Goal: Task Accomplishment & Management: Complete application form

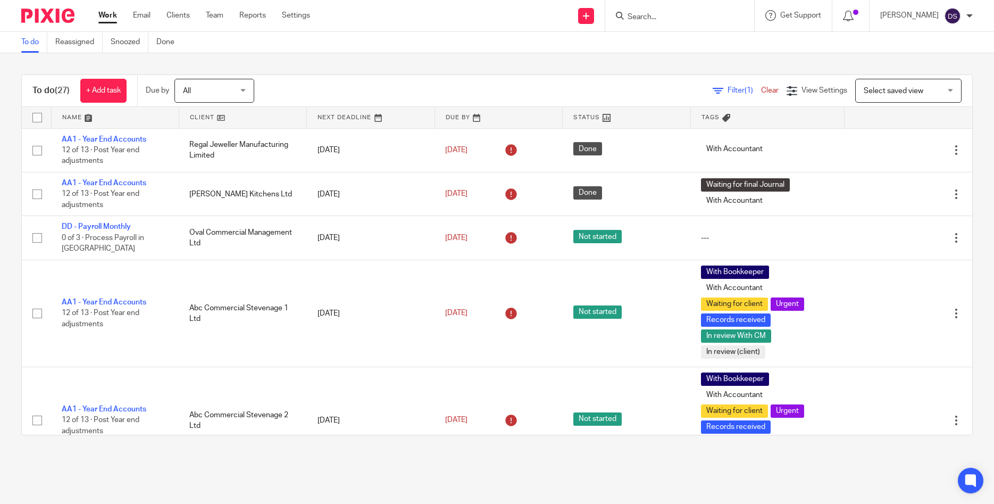
click at [700, 15] on input "Search" at bounding box center [675, 18] width 96 height 10
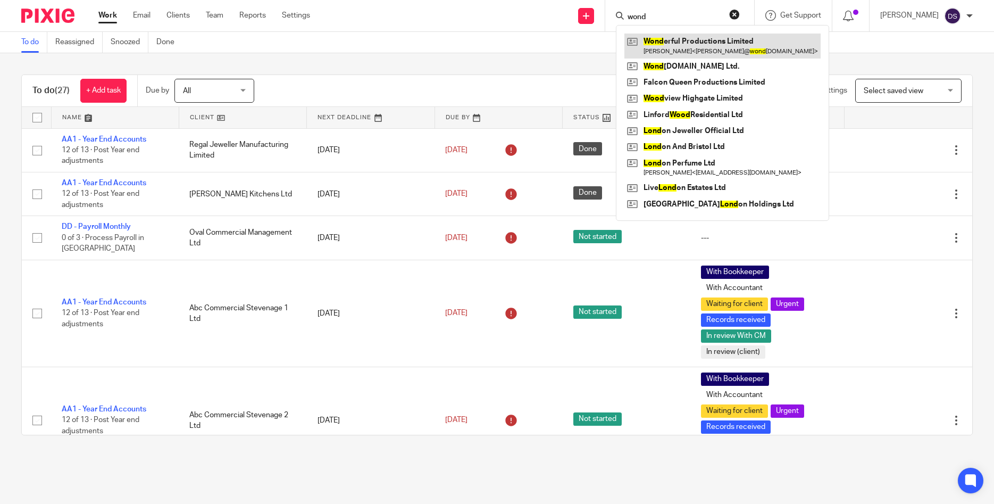
type input "wond"
click at [713, 49] on link at bounding box center [723, 46] width 196 height 24
click at [687, 48] on link at bounding box center [723, 46] width 196 height 24
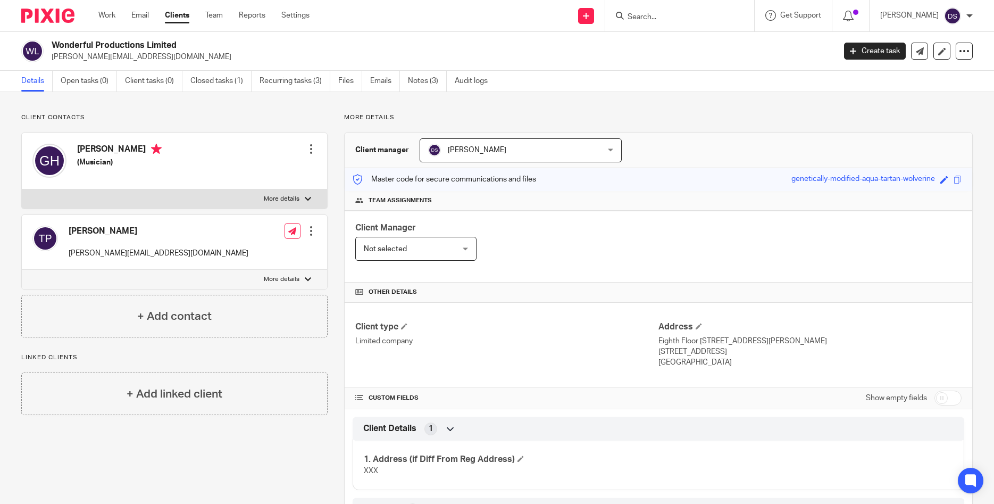
click at [412, 76] on link "Notes (3)" at bounding box center [427, 81] width 39 height 21
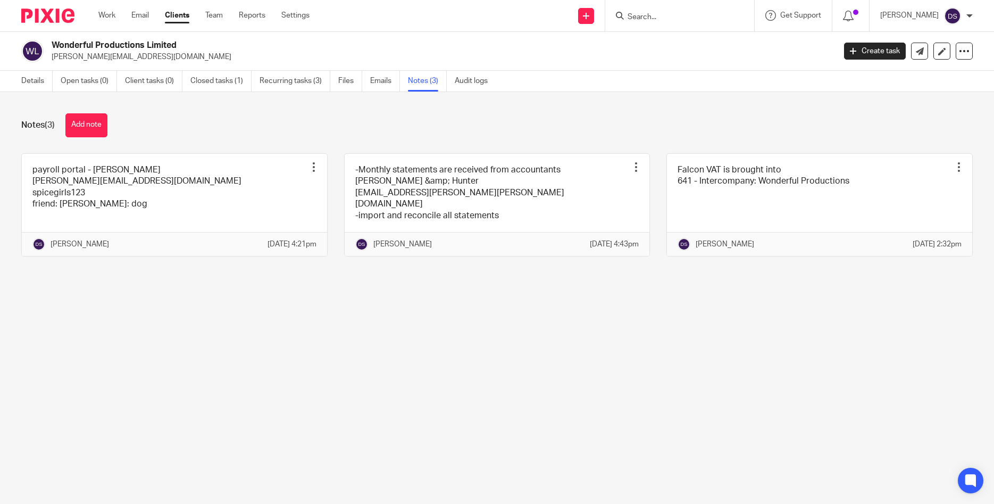
click at [693, 13] on input "Search" at bounding box center [675, 18] width 96 height 10
click at [423, 81] on link "Notes (3)" at bounding box center [427, 81] width 39 height 21
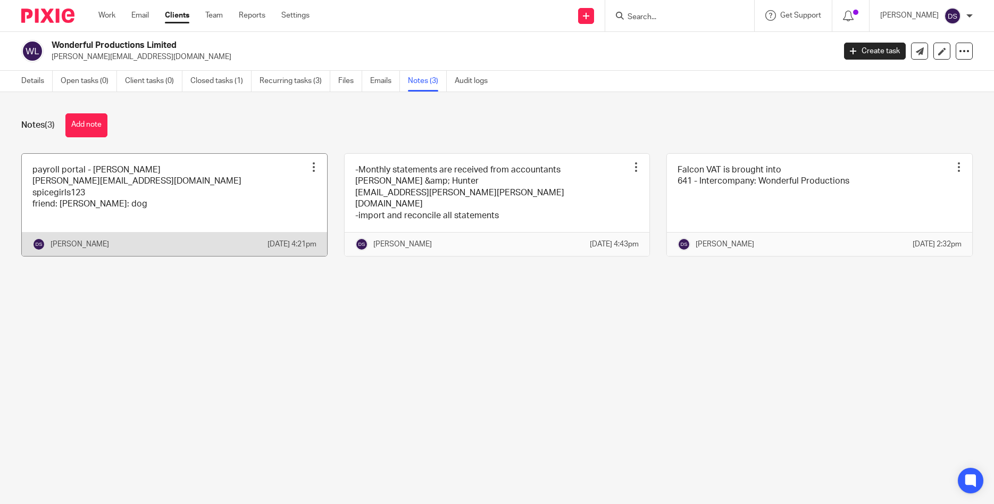
click at [171, 184] on link at bounding box center [174, 205] width 305 height 102
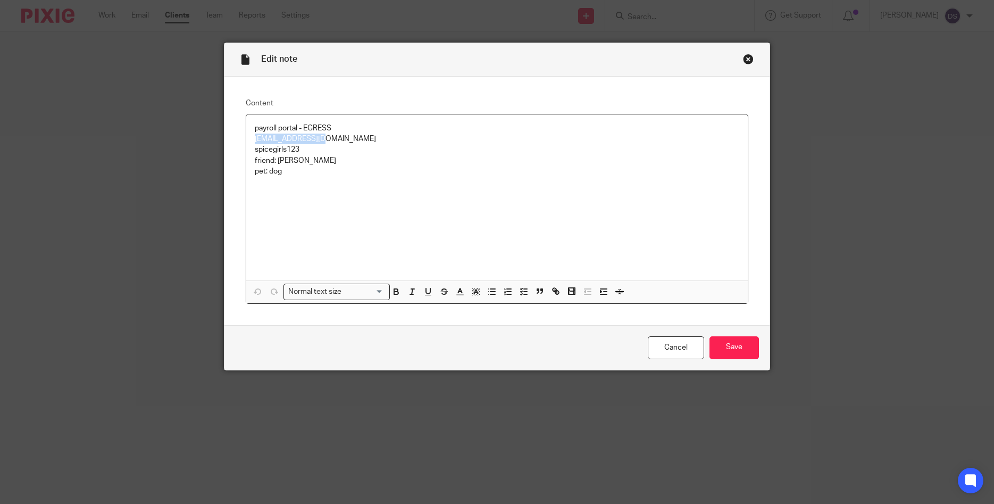
drag, startPoint x: 324, startPoint y: 139, endPoint x: 243, endPoint y: 136, distance: 81.4
click at [243, 136] on div "Content payroll portal - EGRESS dasa@jacobsmf.com spicegirls123 friend: geri pe…" at bounding box center [497, 201] width 546 height 248
copy p "dasa@jacobsmf.com"
drag, startPoint x: 302, startPoint y: 152, endPoint x: 237, endPoint y: 148, distance: 65.0
click at [237, 148] on div "Content payroll portal - EGRESS dasa@jacobsmf.com spicegirls123 friend: geri pe…" at bounding box center [497, 201] width 546 height 248
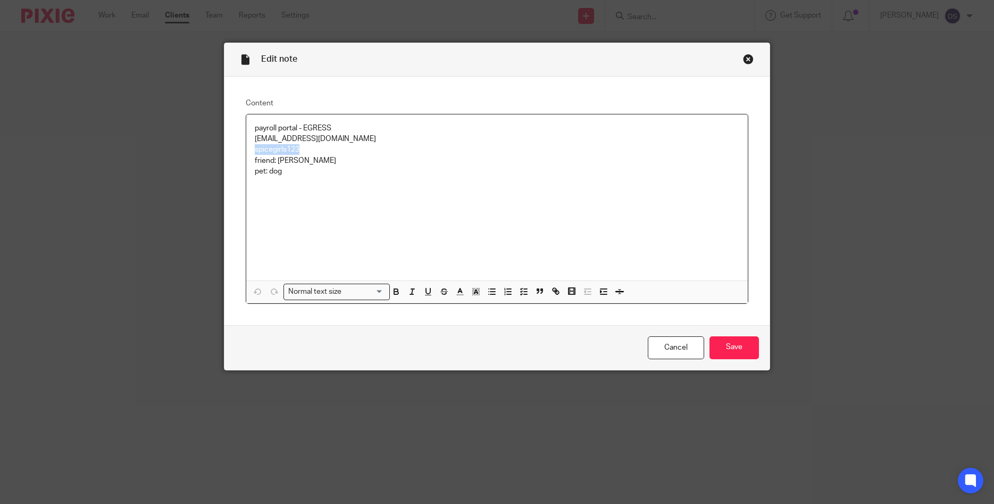
copy p "spicegirls123"
click at [750, 60] on div "Close this dialog window" at bounding box center [748, 59] width 11 height 11
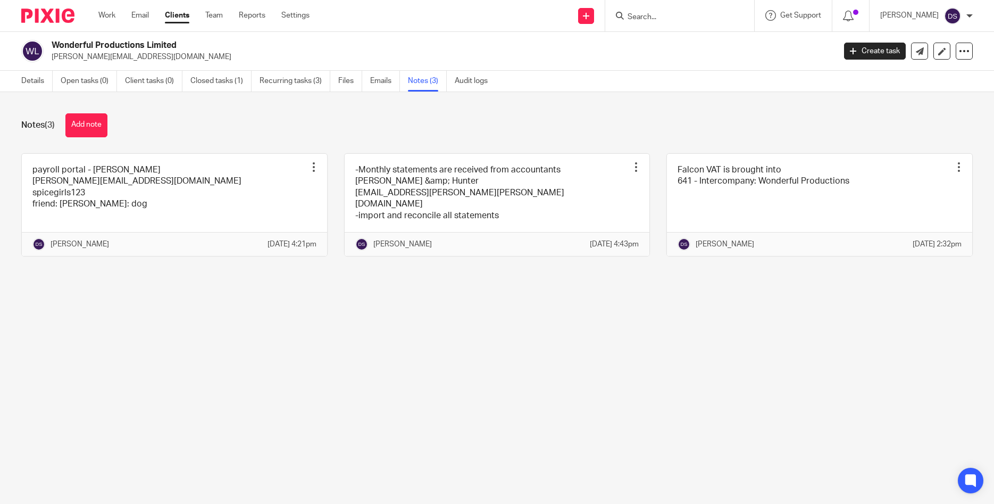
click at [680, 21] on form at bounding box center [683, 15] width 113 height 13
click at [675, 14] on input "Search" at bounding box center [675, 18] width 96 height 10
type input "g"
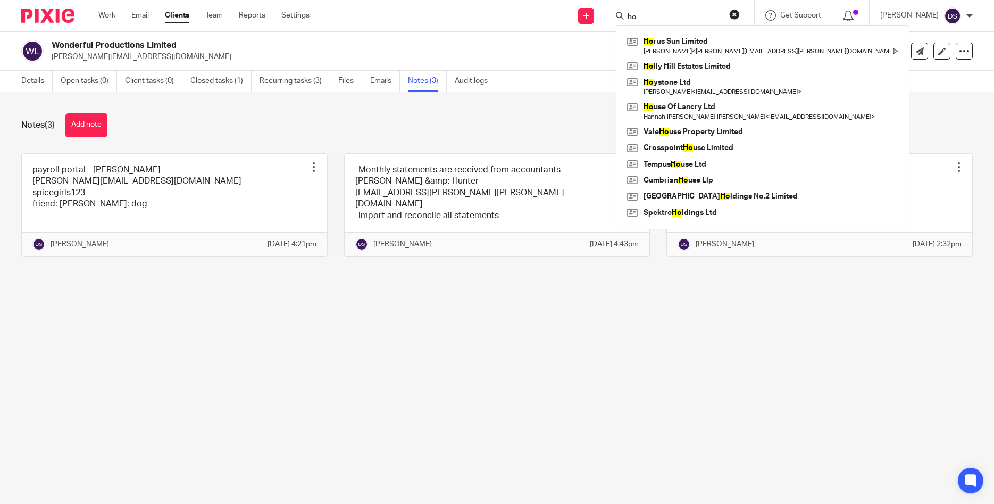
type input "h"
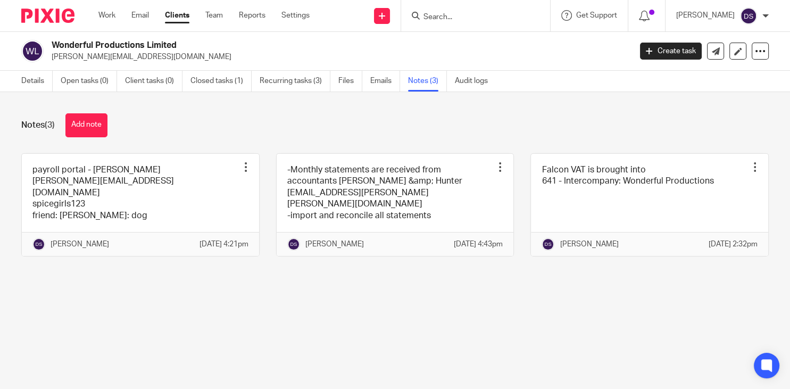
drag, startPoint x: 425, startPoint y: 16, endPoint x: 436, endPoint y: 16, distance: 11.2
click at [432, 16] on div at bounding box center [474, 15] width 124 height 13
click at [476, 18] on input "Search" at bounding box center [470, 18] width 96 height 10
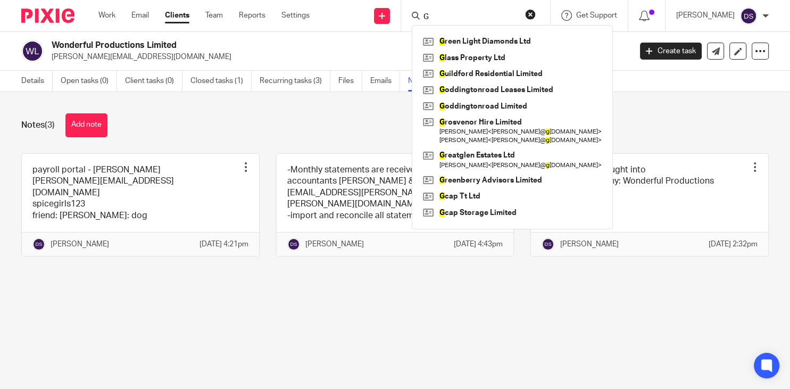
type input "G"
click at [331, 134] on div "Notes (3) Add note" at bounding box center [394, 125] width 747 height 24
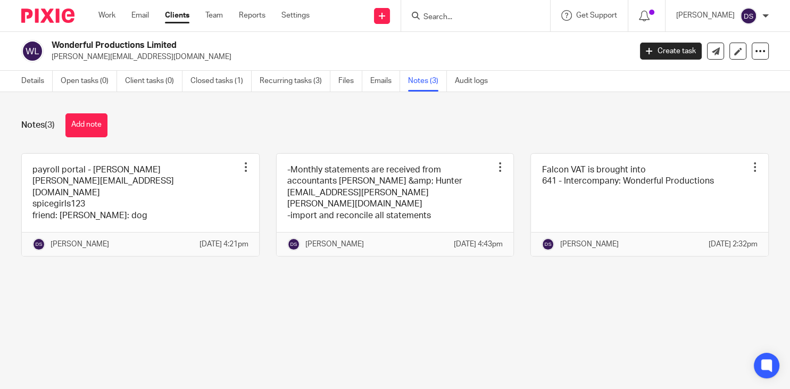
click at [180, 18] on link "Clients" at bounding box center [177, 15] width 24 height 11
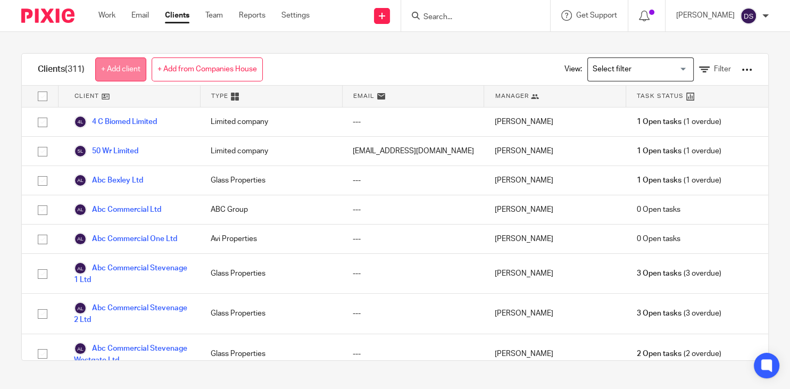
click at [114, 64] on link "+ Add client" at bounding box center [120, 69] width 51 height 24
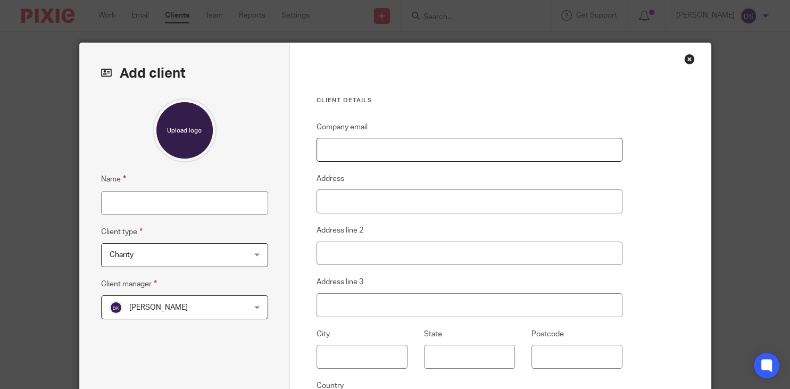
click at [355, 150] on input "Company email" at bounding box center [470, 150] width 306 height 24
click at [349, 153] on input "Company email" at bounding box center [470, 150] width 306 height 24
paste input "[PERSON_NAME] T/A Wonderful Productions"
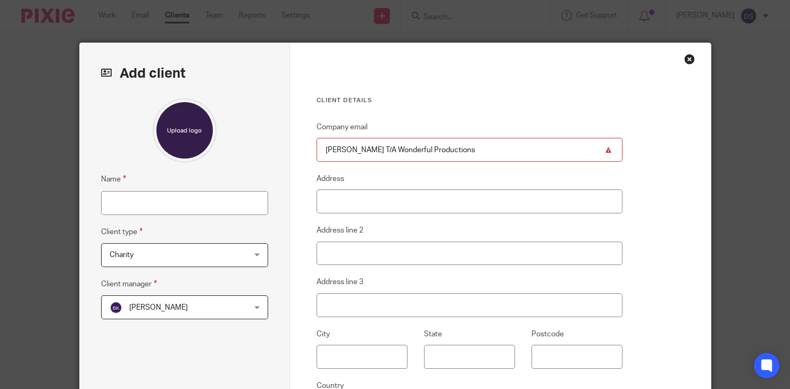
type input "[PERSON_NAME] T/A Wonderful Productions"
click at [133, 197] on input "Name" at bounding box center [184, 203] width 167 height 24
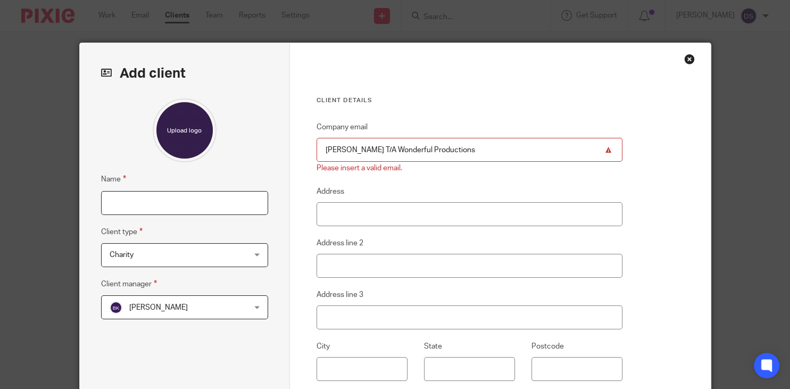
paste input "[PERSON_NAME] T/A Wonderful Productions"
type input "[PERSON_NAME] T/A Wonderful Productions"
click at [137, 259] on span "Charity" at bounding box center [173, 255] width 127 height 22
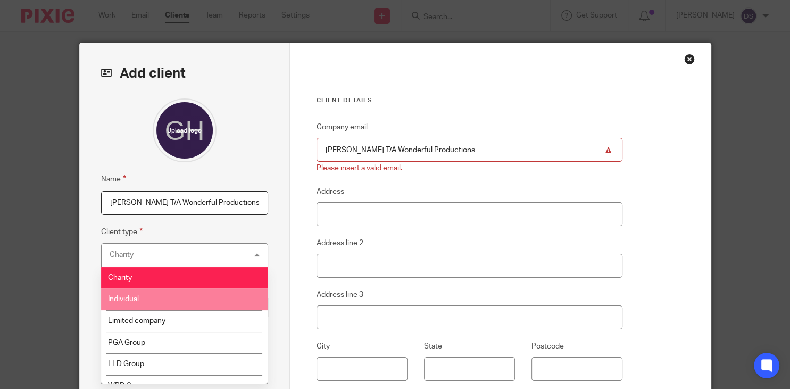
click at [152, 301] on li "Individual" at bounding box center [184, 299] width 166 height 22
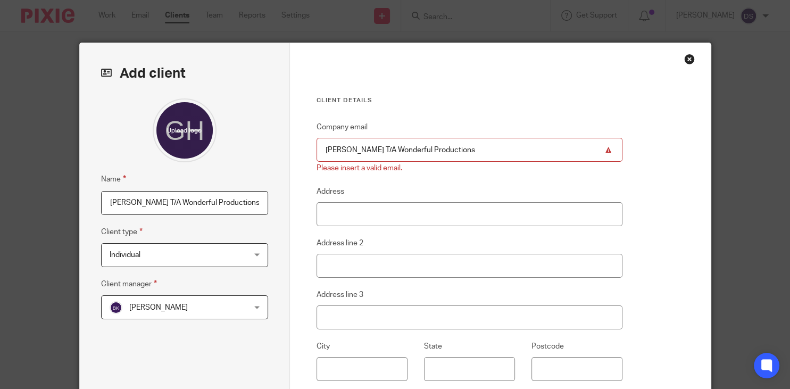
click at [173, 309] on span "Beth Kramer" at bounding box center [173, 307] width 127 height 22
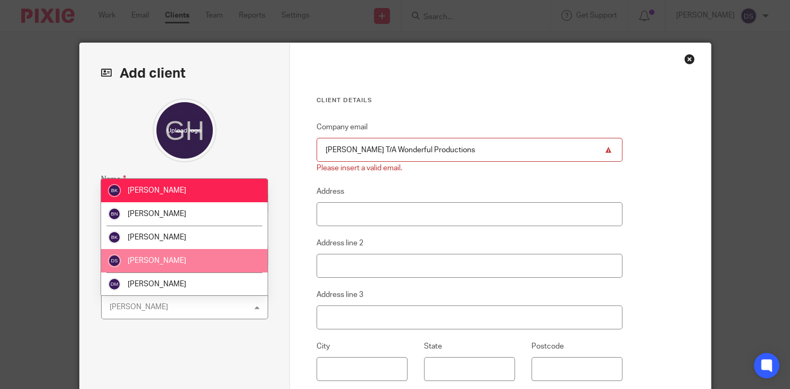
click at [174, 253] on li "[PERSON_NAME]" at bounding box center [184, 260] width 166 height 23
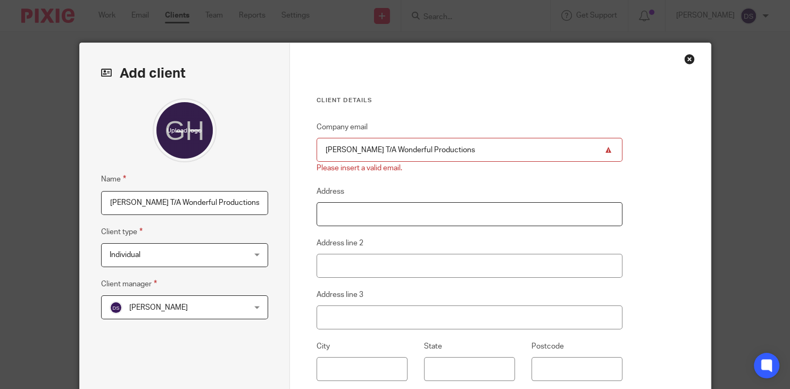
click at [349, 205] on input "Address" at bounding box center [470, 214] width 306 height 24
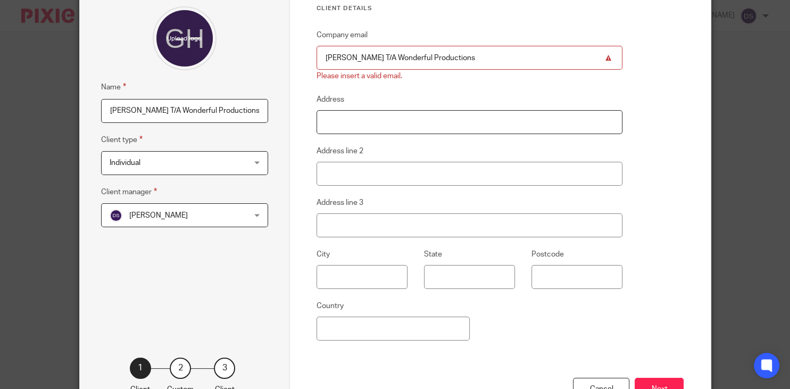
scroll to position [51, 0]
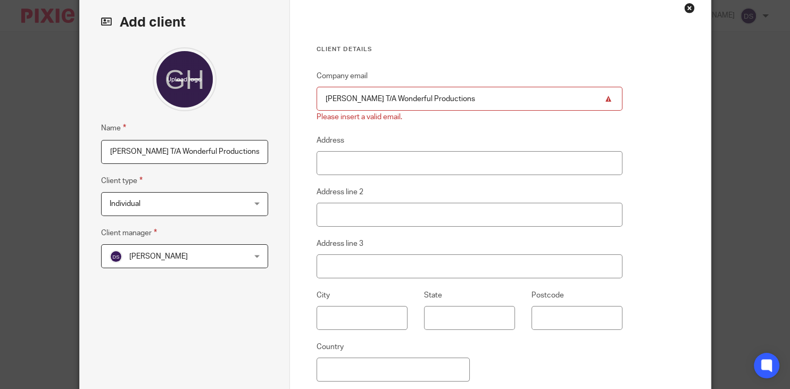
drag, startPoint x: 456, startPoint y: 96, endPoint x: 262, endPoint y: 97, distance: 194.7
click at [317, 97] on input "G Horner T/A Wonderful Productions" at bounding box center [470, 99] width 306 height 24
click at [474, 95] on input "G Horner T/A Wonderful Productions" at bounding box center [470, 99] width 306 height 24
drag, startPoint x: 228, startPoint y: 79, endPoint x: 163, endPoint y: 74, distance: 65.1
click at [317, 87] on input "G Horner T/A Wonderful Productions" at bounding box center [470, 99] width 306 height 24
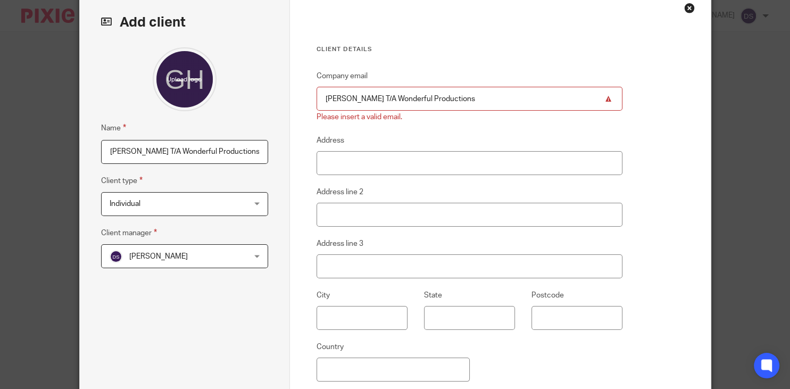
paste input "tania@wonderfulproductions.co.uk"
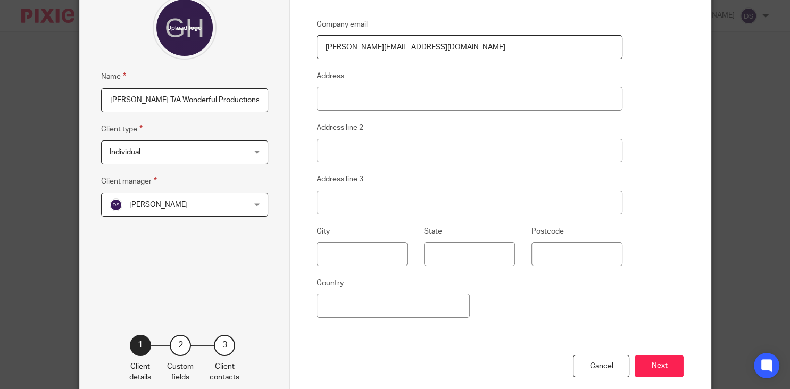
scroll to position [160, 0]
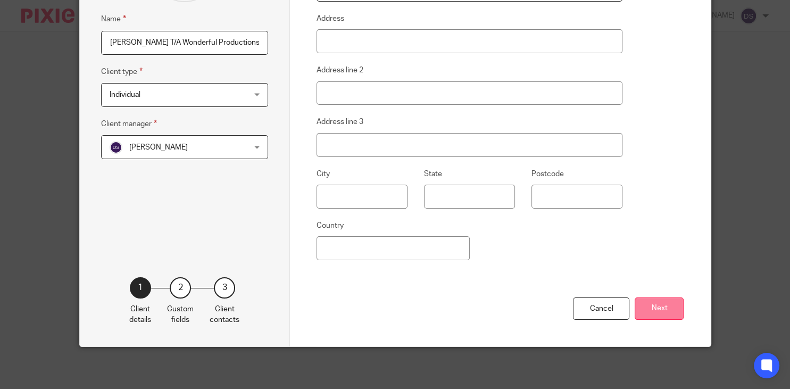
type input "tania@wonderfulproductions.co.uk"
click at [667, 310] on button "Next" at bounding box center [659, 308] width 49 height 23
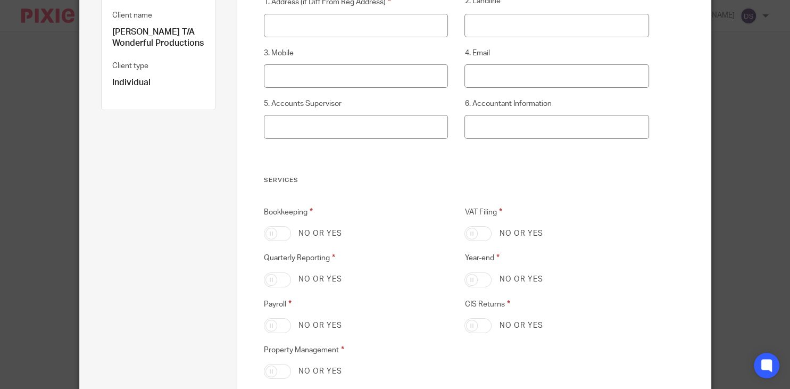
click at [285, 234] on input "Bookkeeping" at bounding box center [277, 233] width 27 height 15
checkbox input "true"
click at [492, 239] on div "No or yes" at bounding box center [556, 233] width 184 height 15
click at [488, 234] on input "VAT Filing" at bounding box center [477, 233] width 27 height 15
checkbox input "true"
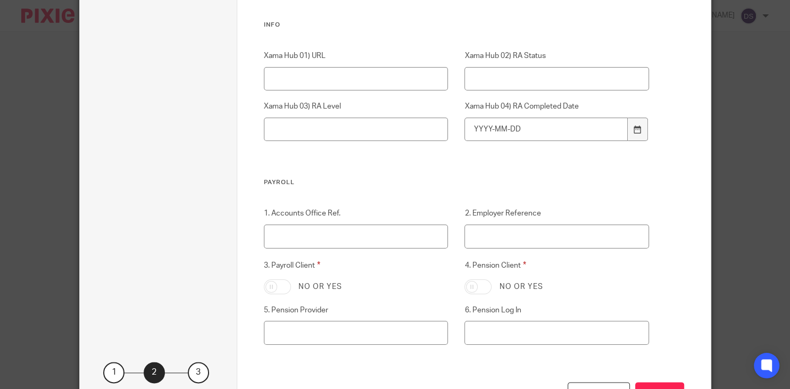
scroll to position [1216, 0]
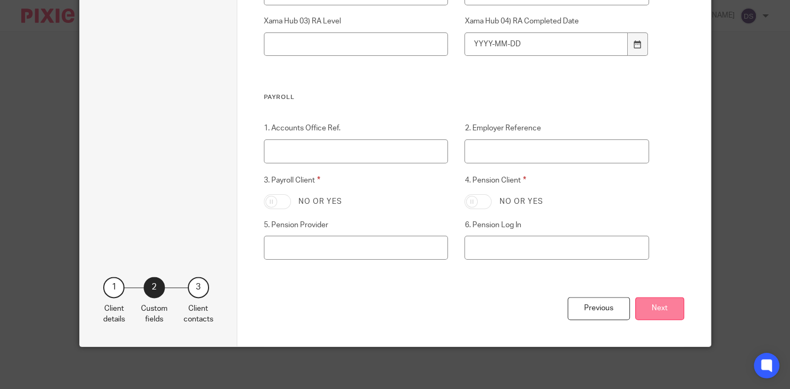
click at [656, 310] on button "Next" at bounding box center [659, 308] width 49 height 23
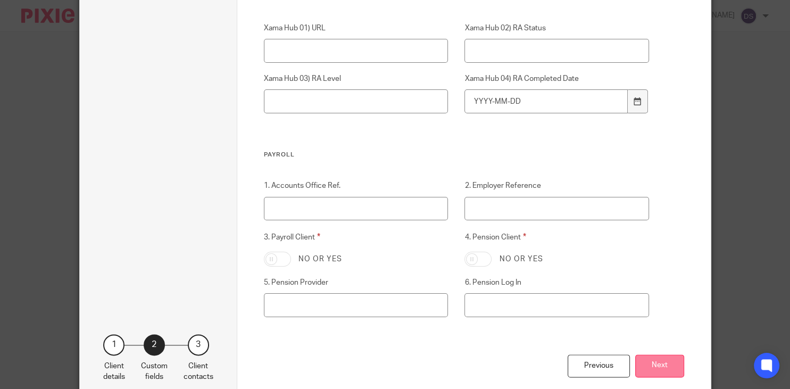
click at [652, 363] on button "Next" at bounding box center [659, 365] width 49 height 23
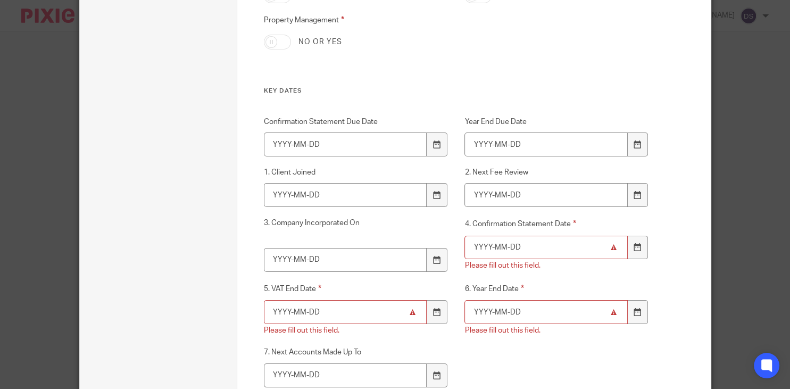
scroll to position [552, 0]
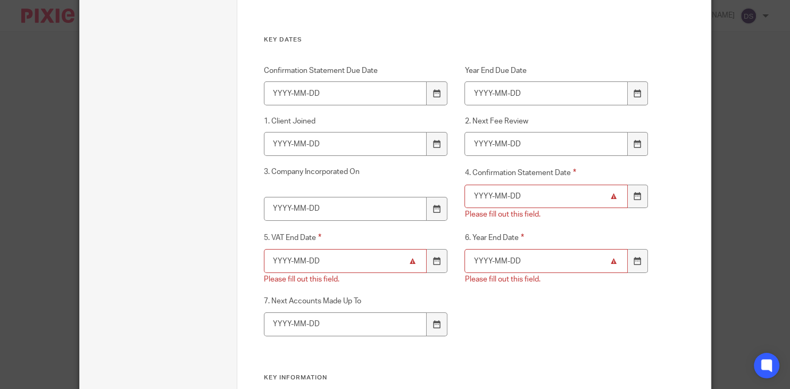
click at [317, 263] on input "5. VAT End Date" at bounding box center [345, 261] width 163 height 24
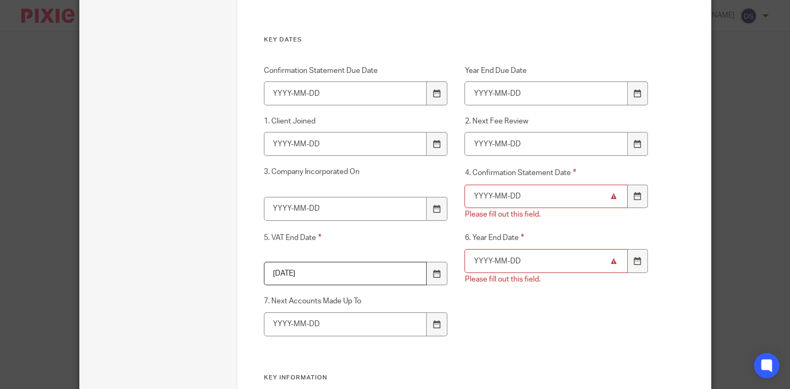
type input "2025-04-30"
click at [488, 199] on input "4. Confirmation Statement Date" at bounding box center [545, 197] width 163 height 24
click at [493, 264] on input "6. Year End Date" at bounding box center [545, 261] width 163 height 24
type input "2024-03-31"
click at [537, 339] on div "Confirmation Statement Due Date Year End Due Date 1. Client Joined 2. Next Fee …" at bounding box center [448, 219] width 402 height 308
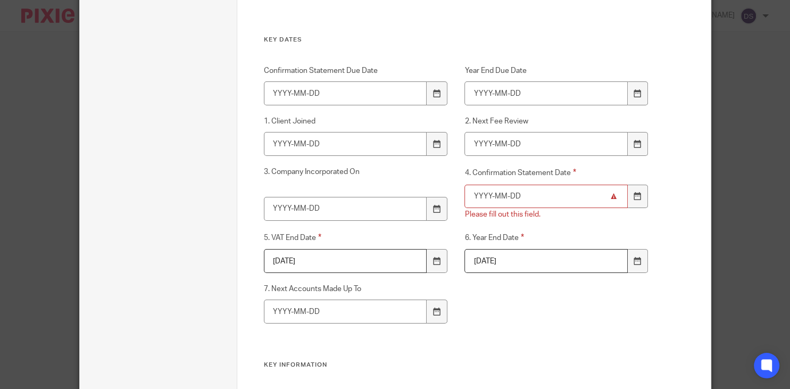
click at [501, 193] on input "4. Confirmation Statement Date" at bounding box center [545, 197] width 163 height 24
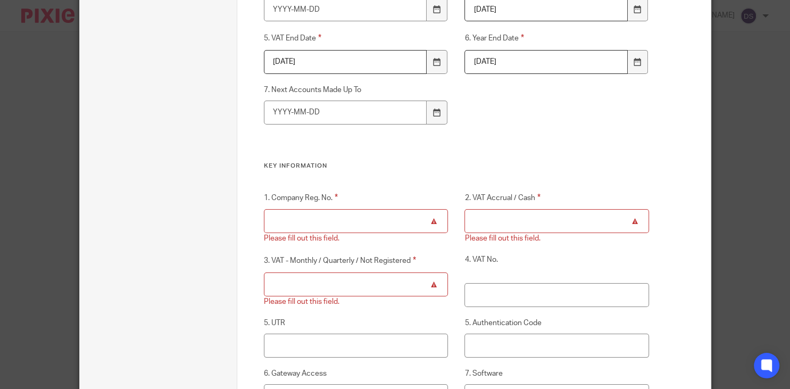
scroll to position [737, 0]
type input "2024-03-31"
click at [294, 279] on input "3. VAT - Monthly / Quarterly / Not Registered" at bounding box center [356, 285] width 184 height 24
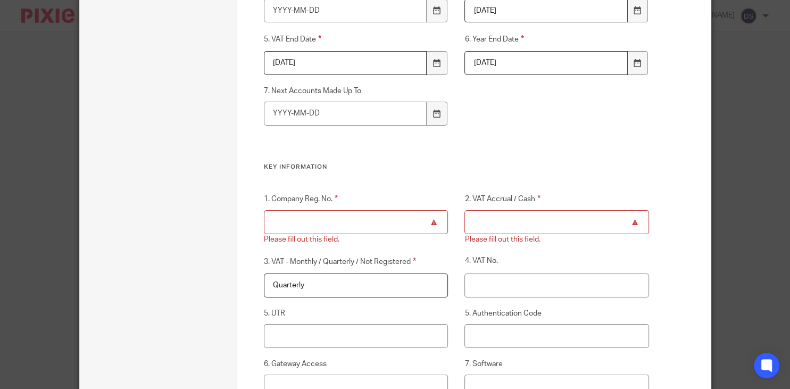
type input "Quarterly"
click at [508, 213] on input "2. VAT Accrual / Cash" at bounding box center [556, 222] width 184 height 24
paste input "896584647"
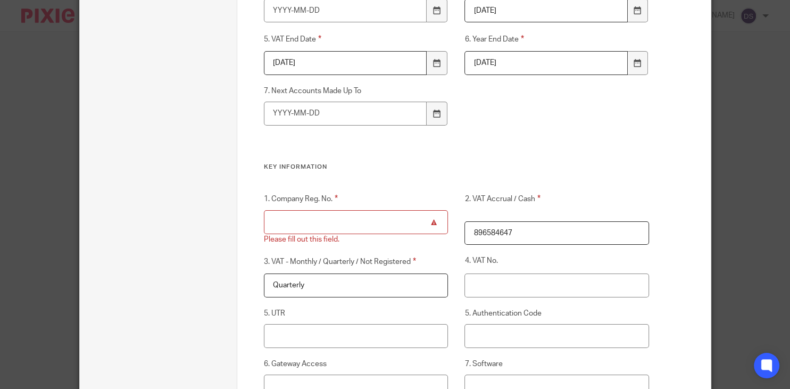
type input "896584647"
click at [519, 192] on div "Custom fields Client Details 1. Address (if Diff From Reg Address) Please fill …" at bounding box center [456, 78] width 385 height 1438
click at [486, 290] on input "4. VAT No." at bounding box center [556, 285] width 184 height 24
click at [525, 238] on input "896584647" at bounding box center [556, 233] width 184 height 24
click at [501, 279] on input "4. VAT No." at bounding box center [556, 285] width 184 height 24
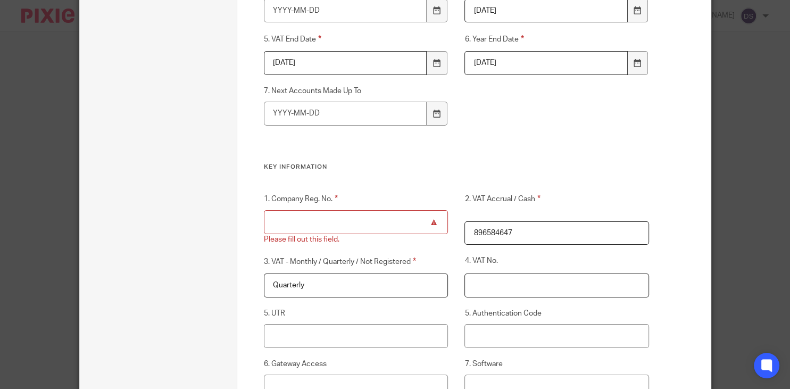
paste input "896584647"
type input "896584647"
drag, startPoint x: 525, startPoint y: 234, endPoint x: 390, endPoint y: 227, distance: 134.7
click at [464, 229] on input "896584647" at bounding box center [556, 233] width 184 height 24
type input "Accrual"
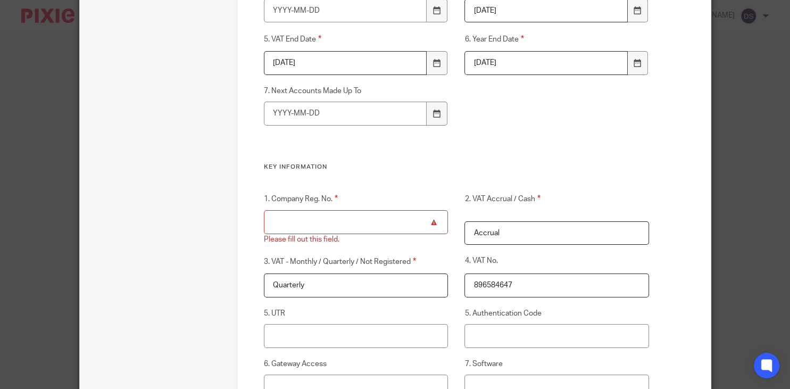
click at [298, 222] on input "1. Company Reg. No." at bounding box center [356, 222] width 184 height 24
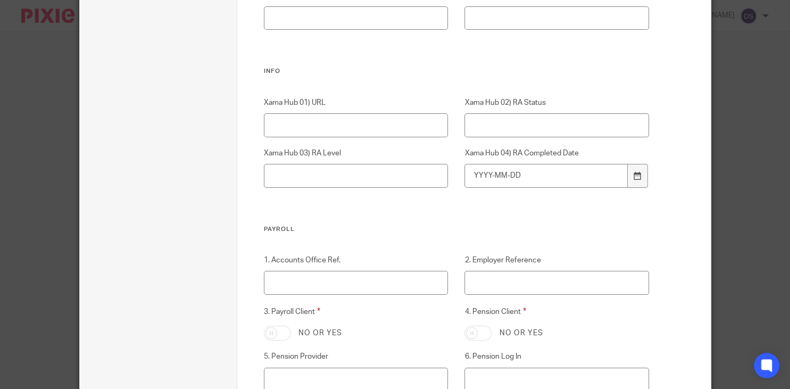
scroll to position [1227, 0]
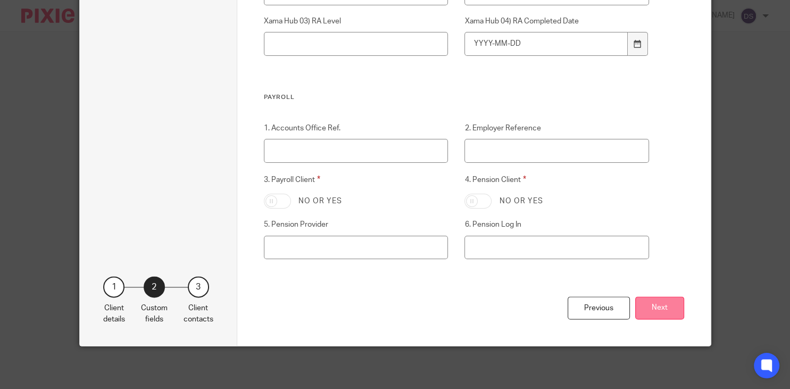
type input "sole traider"
click at [656, 307] on button "Next" at bounding box center [659, 307] width 49 height 23
click at [650, 307] on button "Next" at bounding box center [659, 307] width 49 height 23
click at [654, 307] on button "Next" at bounding box center [659, 307] width 49 height 23
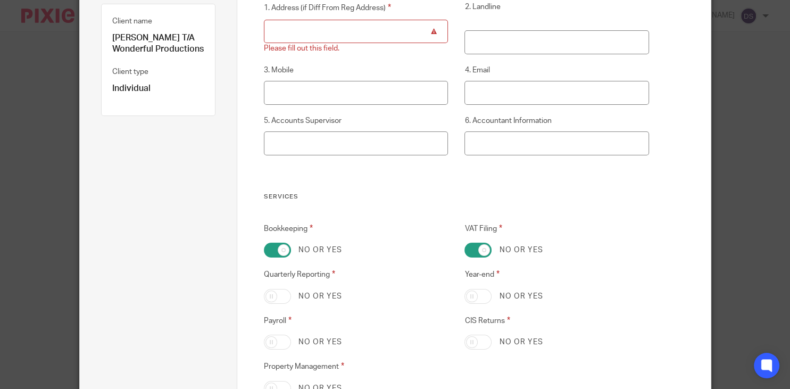
scroll to position [52, 0]
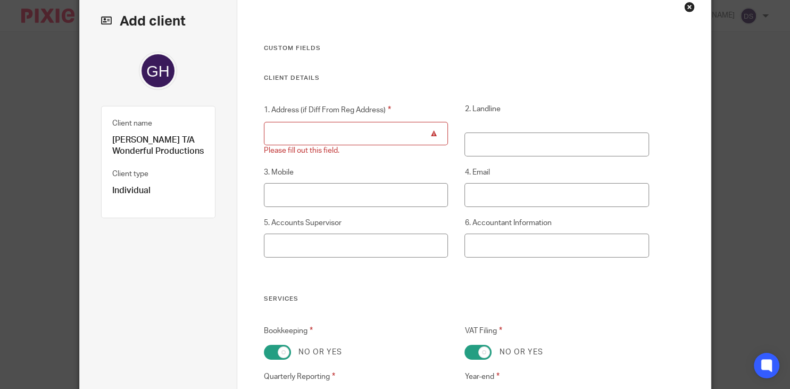
click at [288, 122] on input "1. Address (if Diff From Reg Address)" at bounding box center [356, 134] width 184 height 24
click at [290, 125] on input "1. Address (if Diff From Reg Address)" at bounding box center [356, 134] width 184 height 24
paste input "Eighth Floor 6 New Street Square New Fetter Lane London EC4A 3AQ"
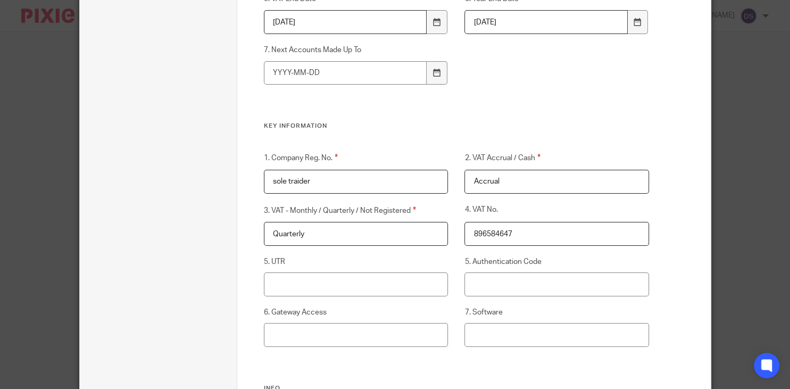
scroll to position [1176, 0]
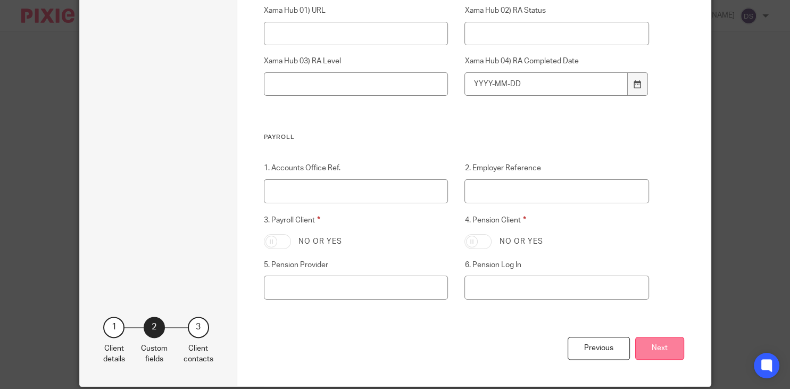
type input "Eighth Floor 6 New Street Square New Fetter Lane London EC4A 3AQ"
click at [674, 354] on button "Next" at bounding box center [659, 348] width 49 height 23
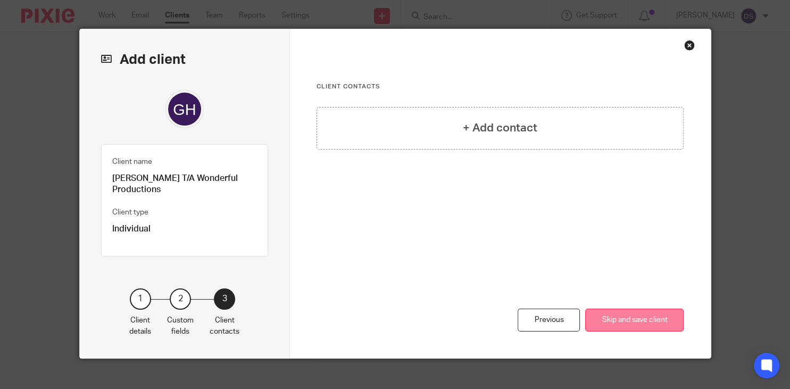
click at [622, 313] on button "Skip and save client" at bounding box center [634, 320] width 98 height 23
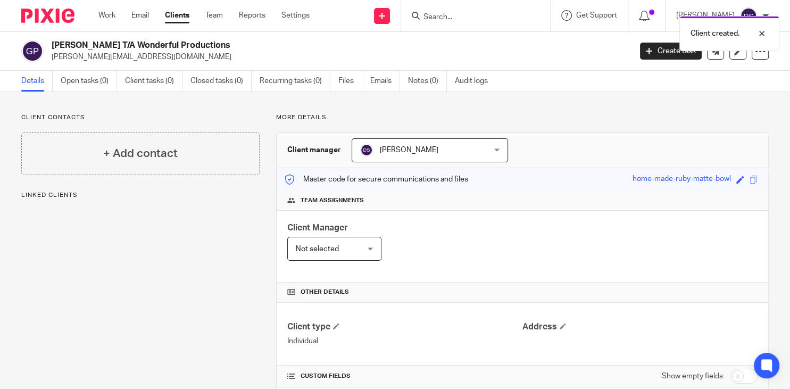
click at [285, 80] on link "Recurring tasks (0)" at bounding box center [295, 81] width 71 height 21
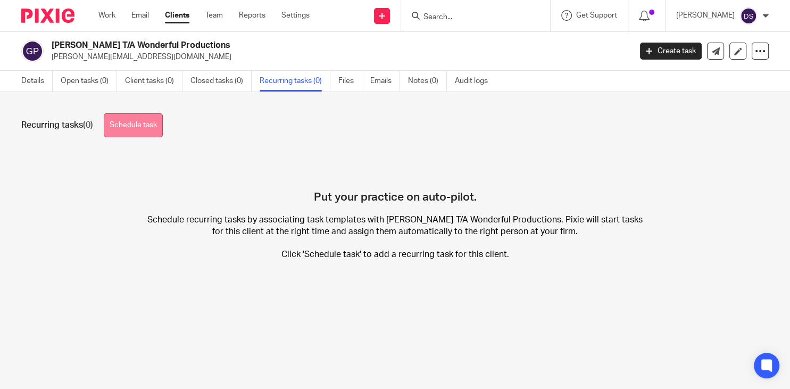
click at [142, 123] on link "Schedule task" at bounding box center [133, 125] width 59 height 24
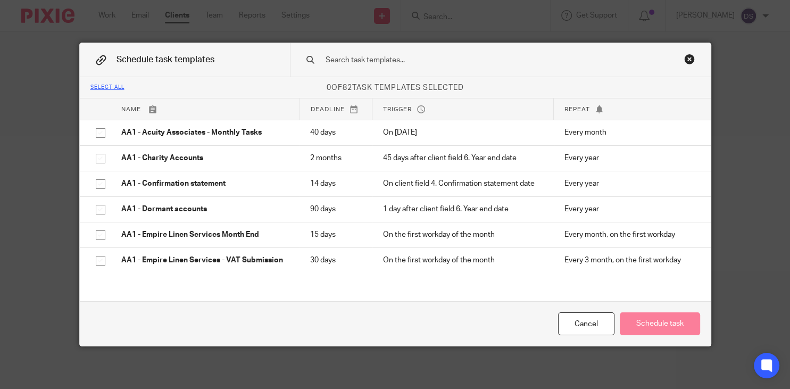
click at [362, 59] on input "text" at bounding box center [485, 60] width 323 height 12
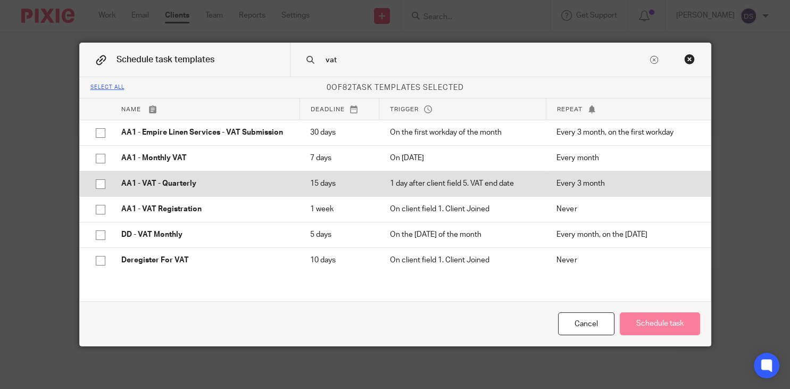
type input "vat"
click at [193, 184] on p "AA1 - VAT - Quarterly" at bounding box center [205, 183] width 168 height 11
checkbox input "true"
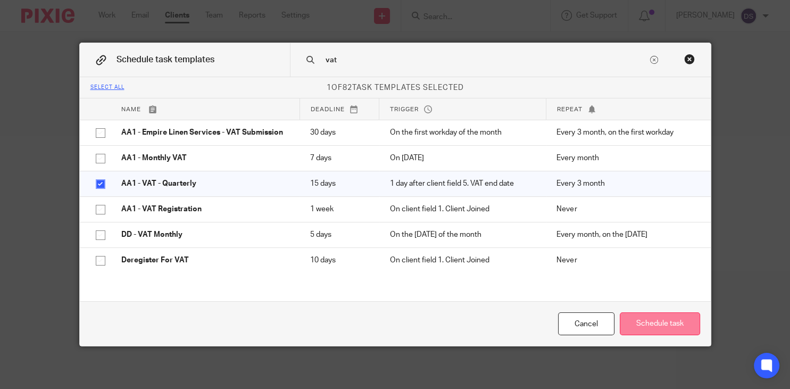
click at [637, 324] on button "Schedule task" at bounding box center [660, 323] width 80 height 23
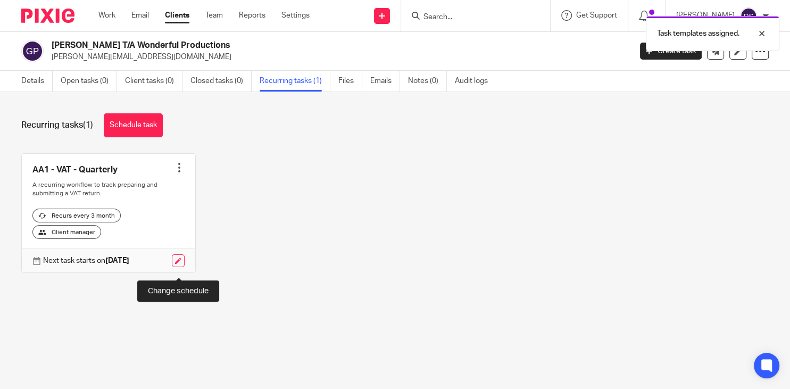
click at [177, 267] on link at bounding box center [178, 260] width 13 height 13
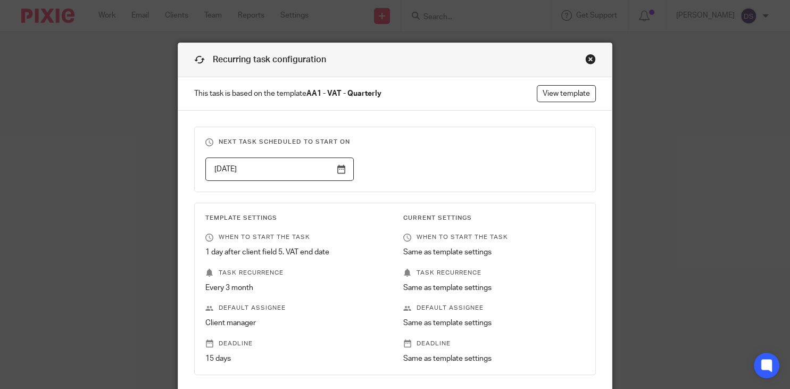
click at [589, 58] on div "Close this dialog window" at bounding box center [590, 59] width 11 height 11
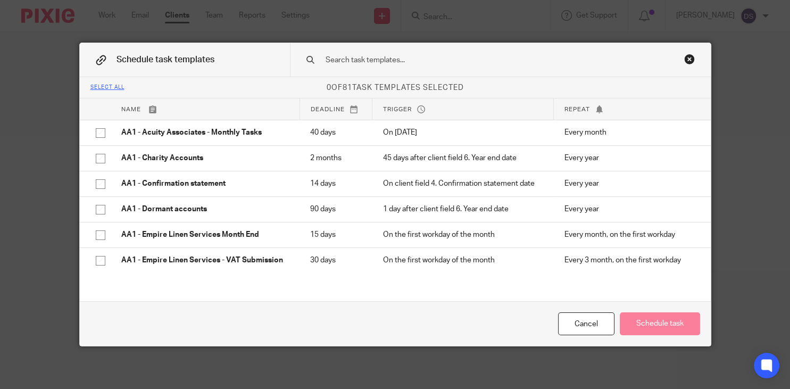
click at [350, 62] on input "text" at bounding box center [485, 60] width 323 height 12
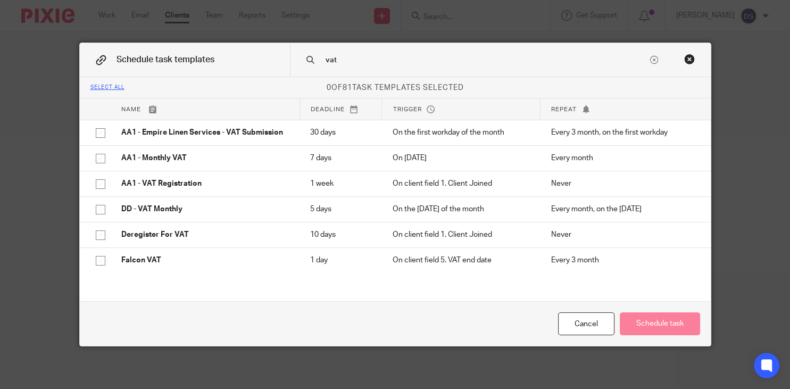
type input "vat"
click at [692, 59] on div "Close this dialog window" at bounding box center [689, 59] width 11 height 11
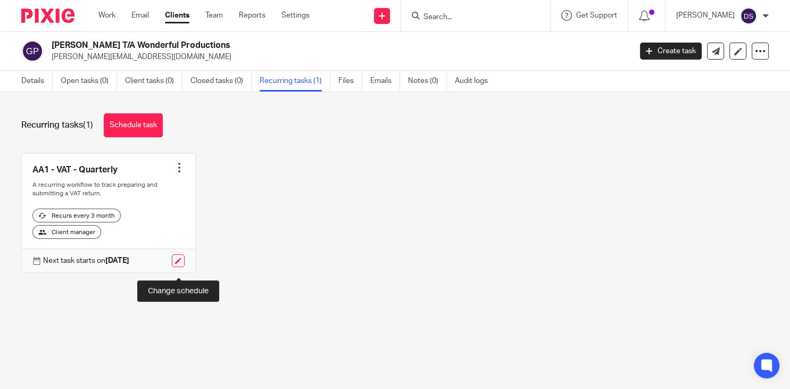
click at [180, 267] on link at bounding box center [178, 260] width 13 height 13
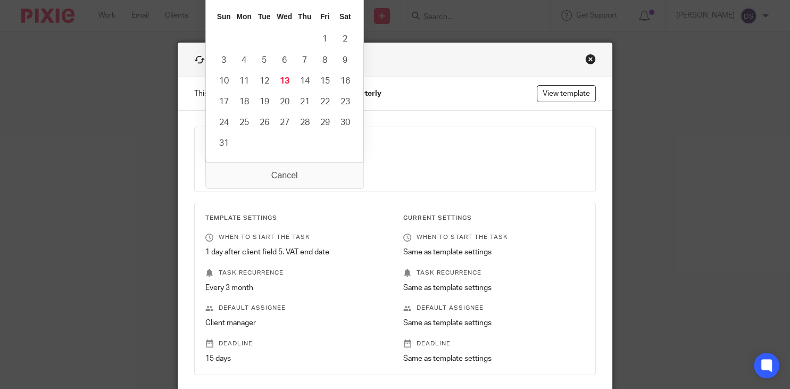
click at [342, 171] on input "2025-11-01" at bounding box center [279, 169] width 148 height 24
click at [281, 173] on input "2025-11-01" at bounding box center [279, 169] width 148 height 24
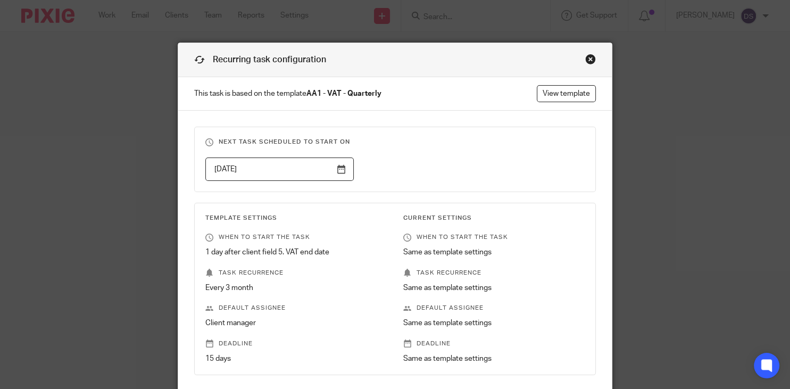
click at [589, 56] on div "Close this dialog window" at bounding box center [590, 59] width 11 height 11
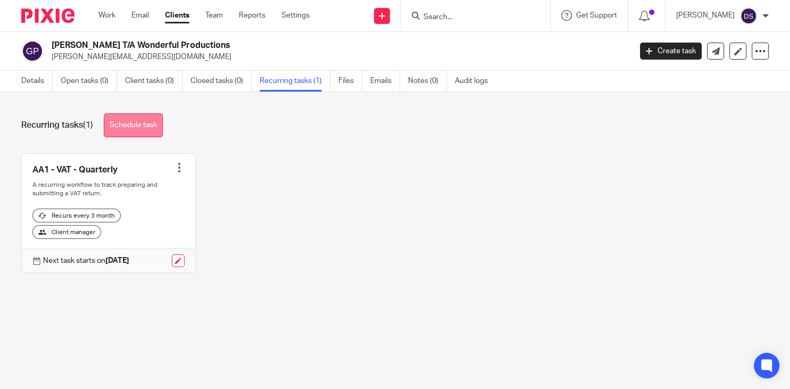
click at [118, 124] on link "Schedule task" at bounding box center [133, 125] width 59 height 24
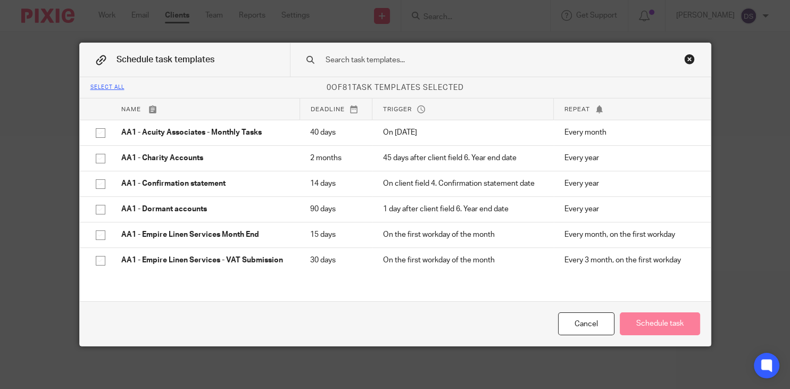
click at [367, 59] on input "text" at bounding box center [485, 60] width 323 height 12
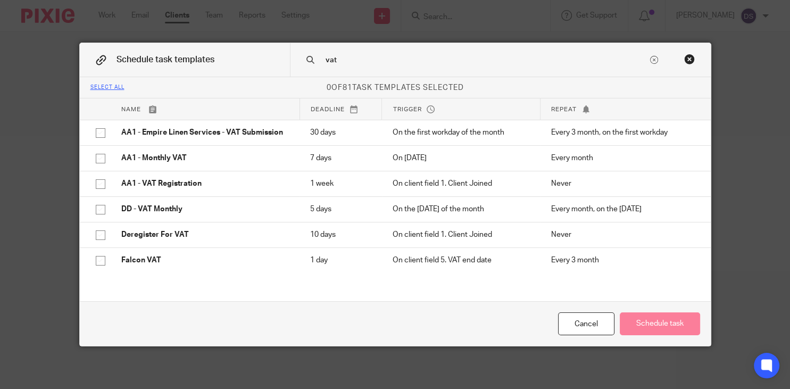
type input "vat"
click at [687, 56] on div "Close this dialog window" at bounding box center [689, 59] width 11 height 11
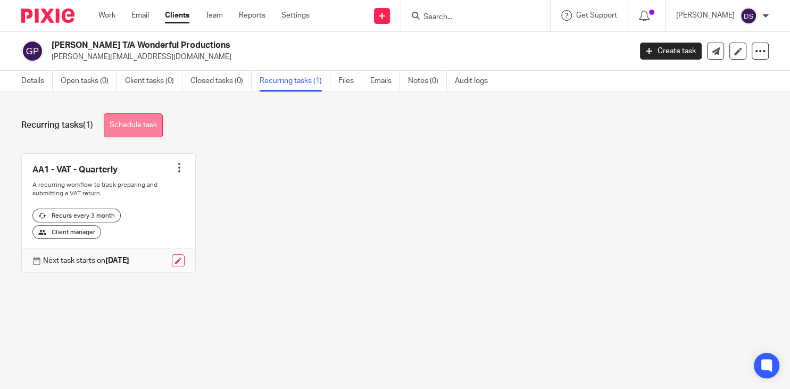
click at [127, 120] on link "Schedule task" at bounding box center [133, 125] width 59 height 24
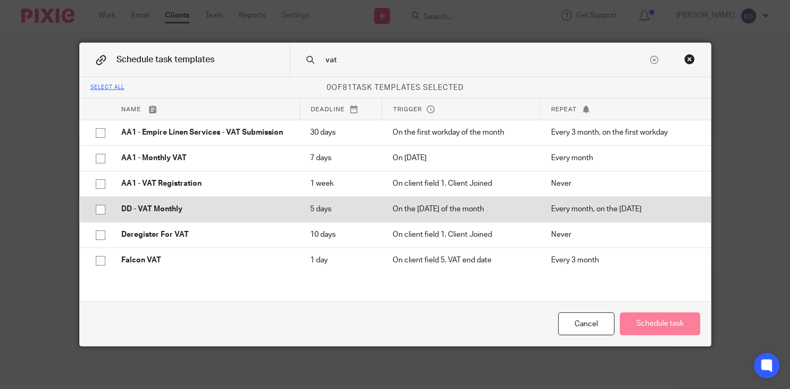
type input "vat"
click at [148, 211] on p "DD - VAT Monthly" at bounding box center [205, 209] width 168 height 11
checkbox input "true"
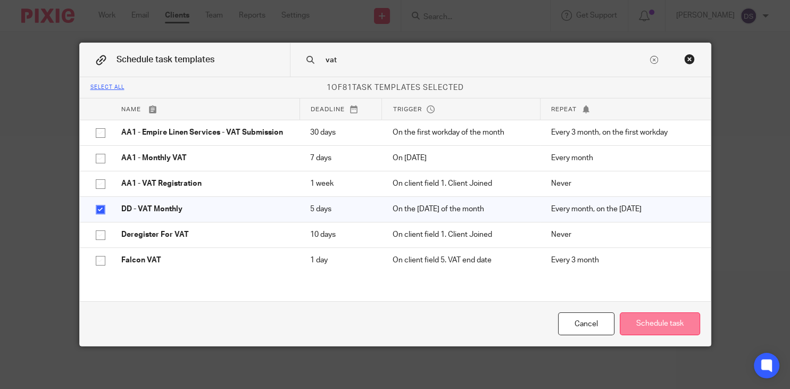
click at [642, 322] on button "Schedule task" at bounding box center [660, 323] width 80 height 23
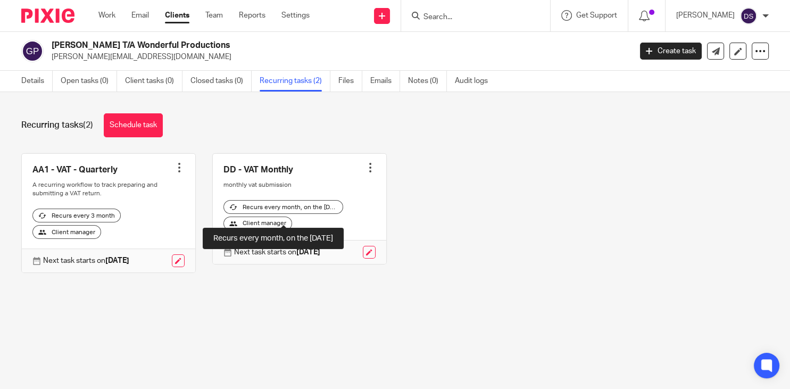
click at [289, 214] on div "Recurs every month, on the [DATE]" at bounding box center [283, 207] width 120 height 14
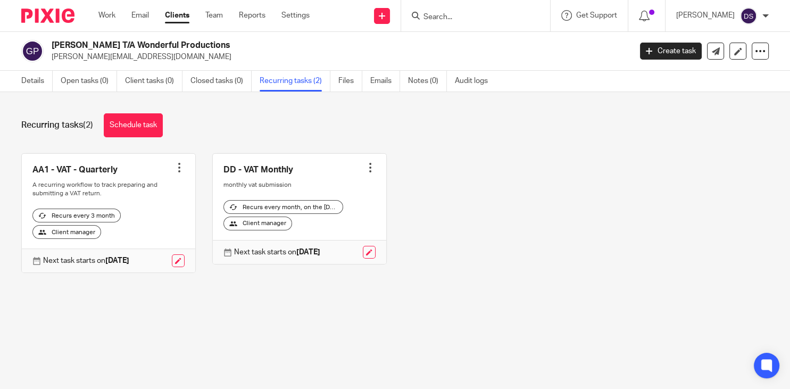
click at [372, 164] on div at bounding box center [370, 167] width 11 height 11
click at [502, 192] on div "AA1 - VAT - Quarterly Create task Clone template Recalculate schedule Cancel sc…" at bounding box center [387, 221] width 764 height 136
